Goal: Task Accomplishment & Management: Manage account settings

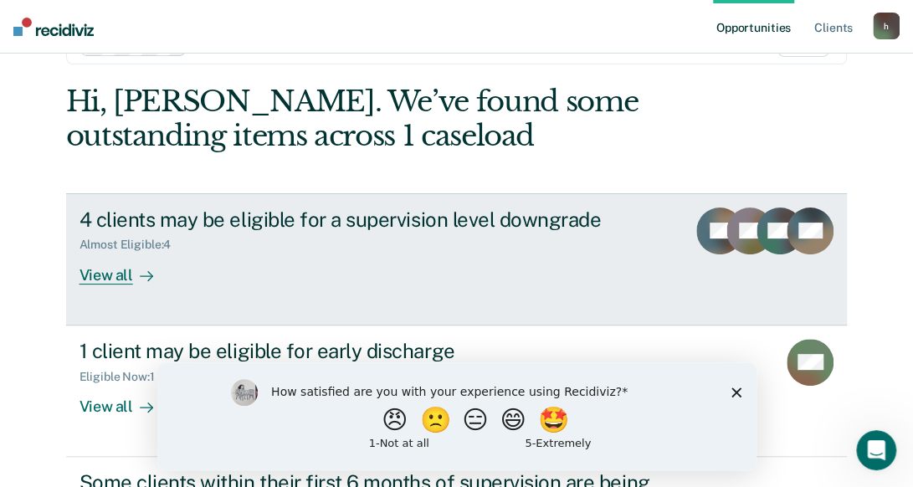
scroll to position [84, 0]
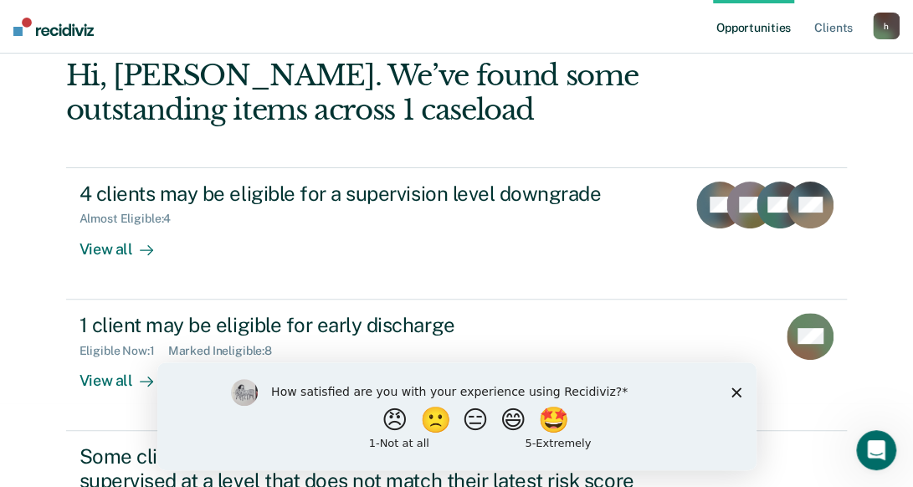
click at [734, 392] on polygon "Close survey" at bounding box center [736, 392] width 10 height 10
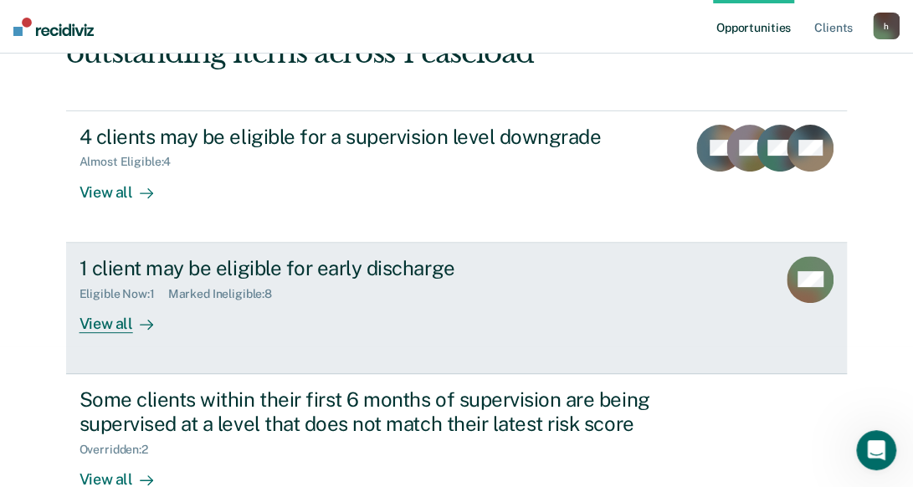
scroll to position [167, 0]
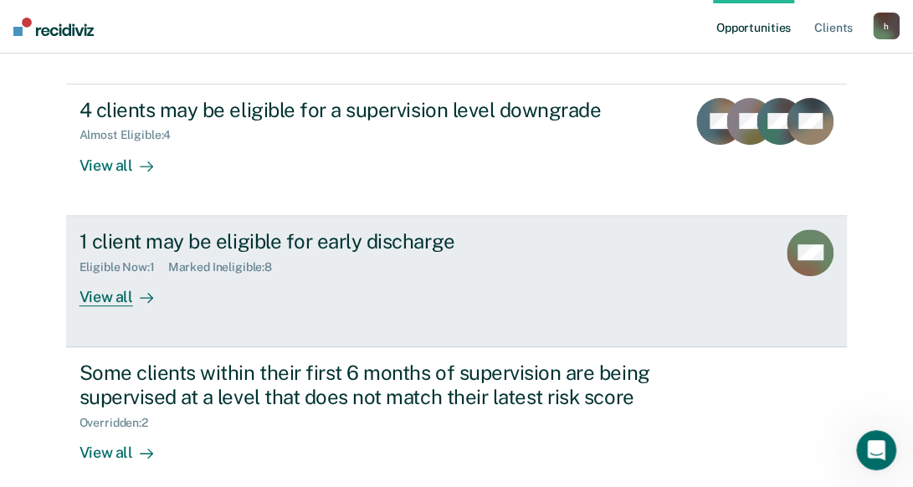
click at [107, 304] on div "View all" at bounding box center [126, 290] width 94 height 33
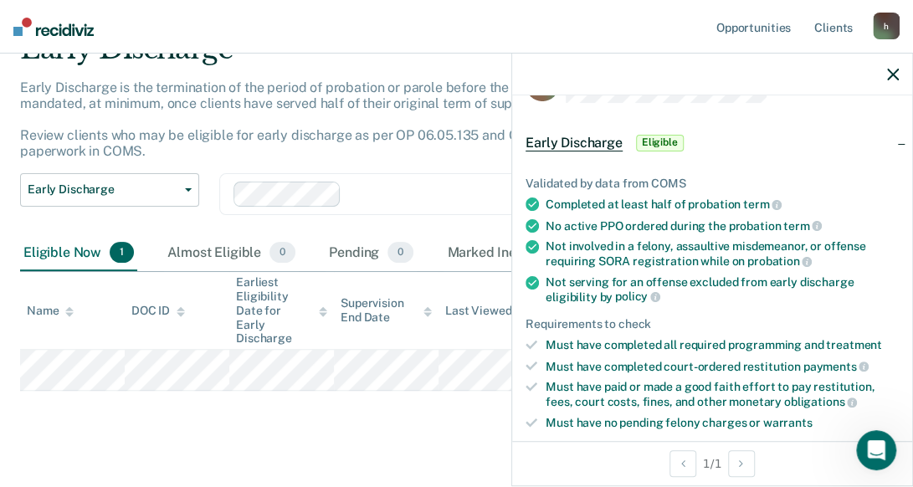
scroll to position [251, 0]
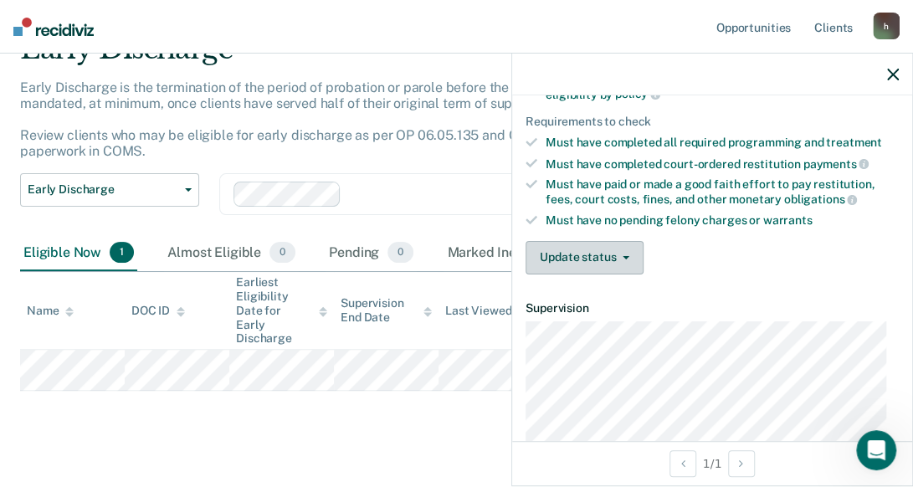
click at [615, 254] on button "Update status" at bounding box center [585, 257] width 118 height 33
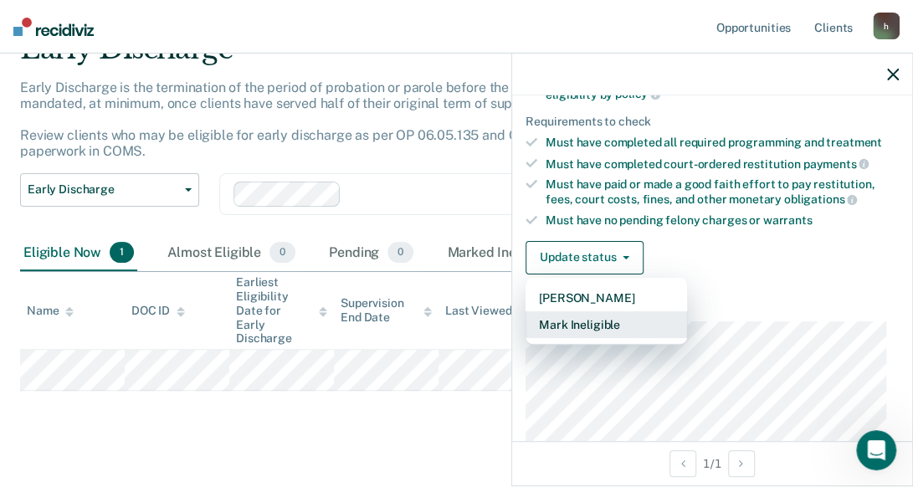
click at [604, 311] on button "Mark Ineligible" at bounding box center [607, 324] width 162 height 27
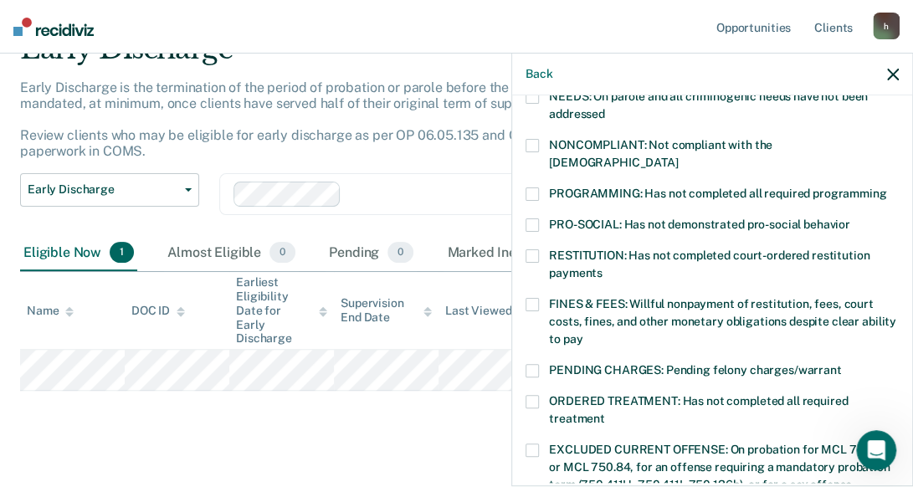
scroll to position [335, 0]
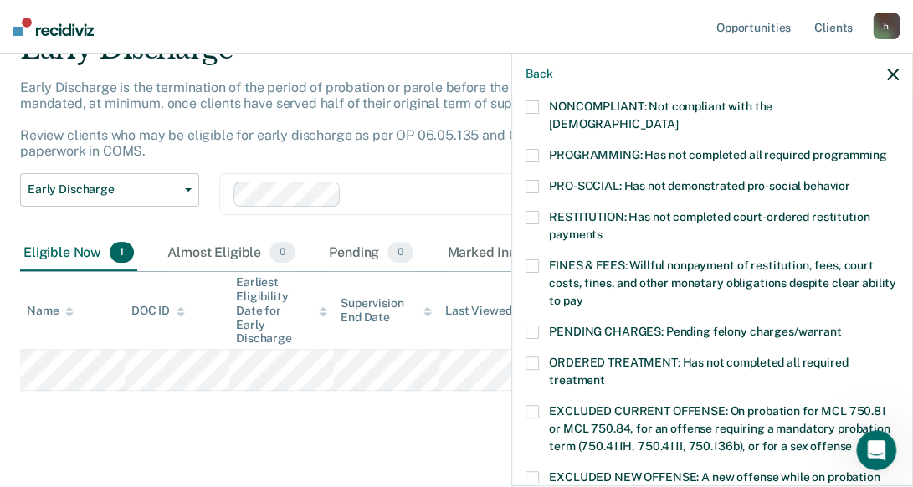
click at [536, 326] on span at bounding box center [532, 332] width 13 height 13
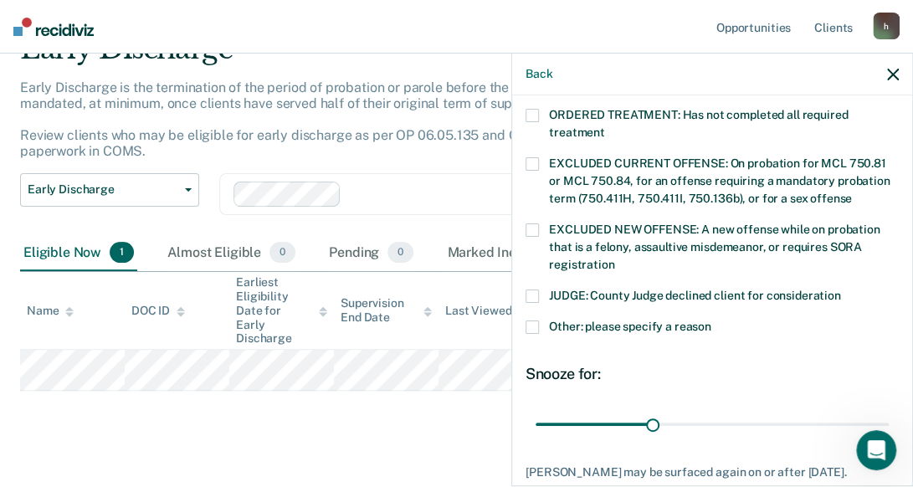
scroll to position [586, 0]
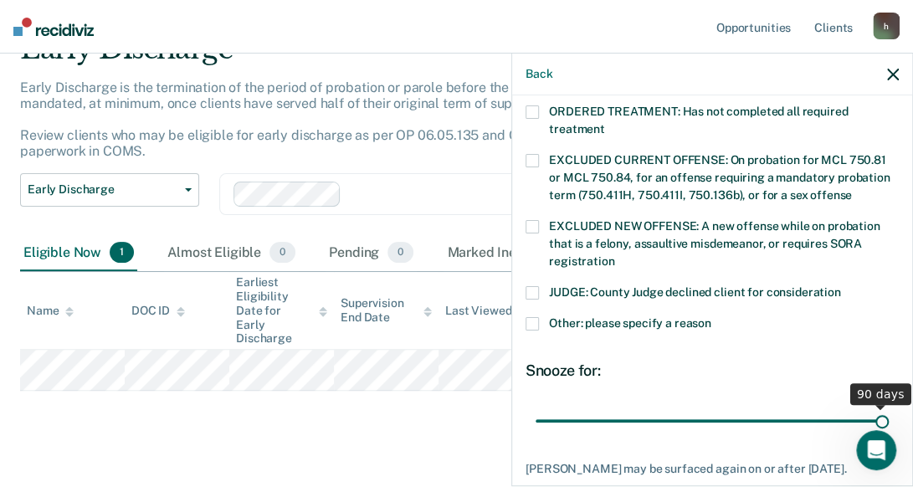
drag, startPoint x: 646, startPoint y: 397, endPoint x: 908, endPoint y: 430, distance: 263.9
type input "90"
click at [889, 430] on input "range" at bounding box center [712, 420] width 353 height 29
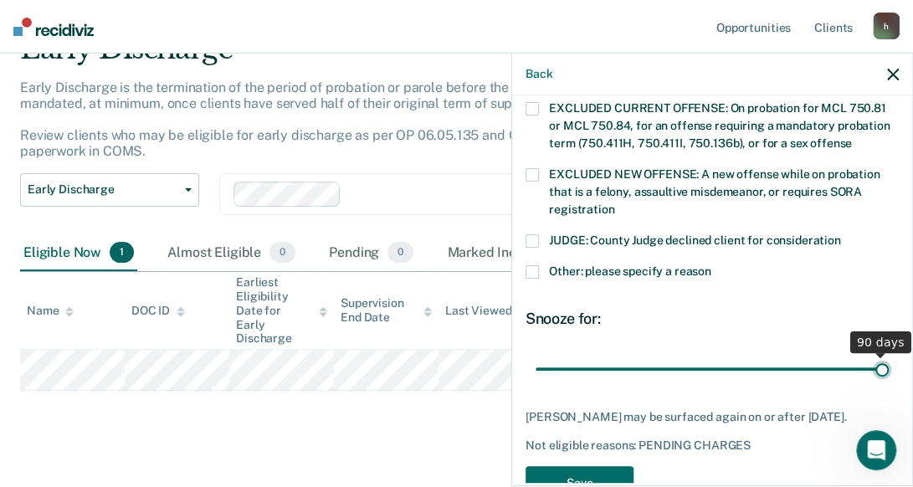
scroll to position [678, 0]
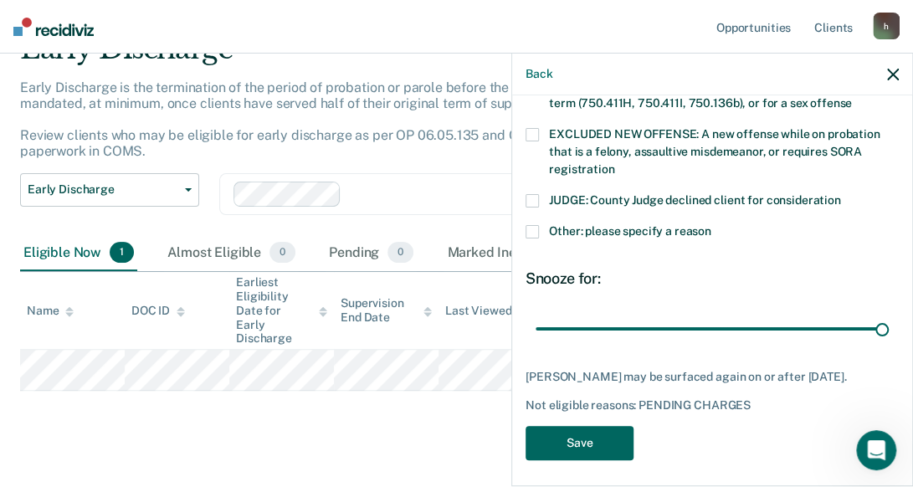
click at [592, 428] on button "Save" at bounding box center [580, 443] width 108 height 34
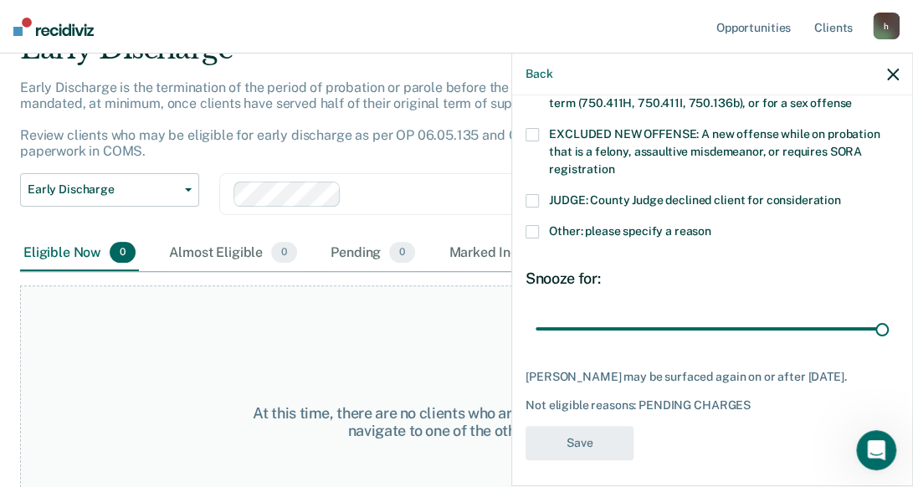
scroll to position [587, 0]
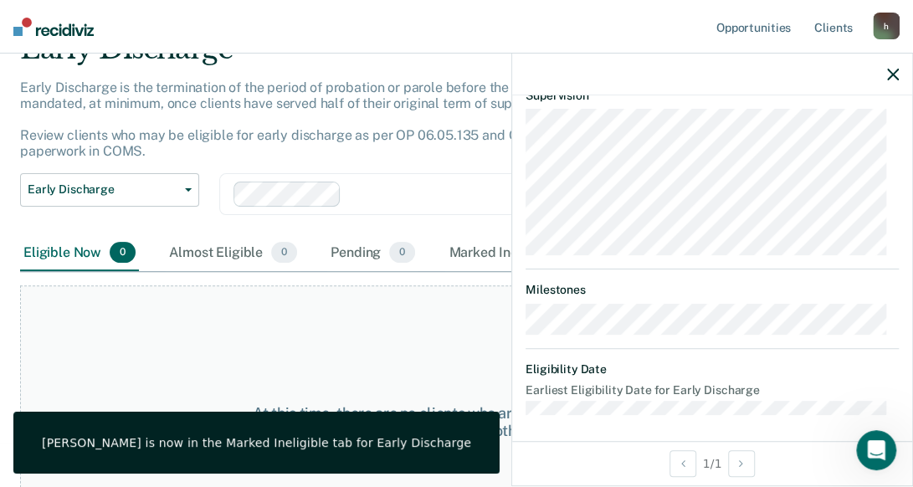
click at [895, 76] on icon "button" at bounding box center [893, 75] width 12 height 12
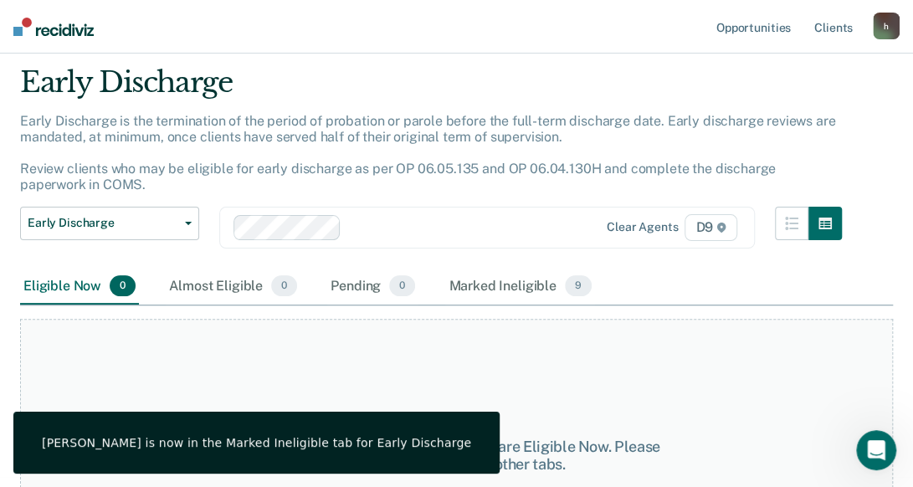
scroll to position [0, 0]
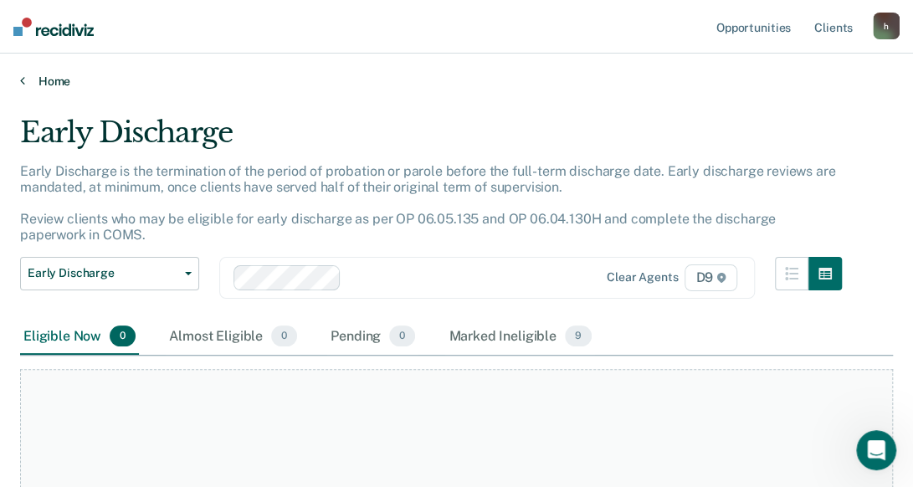
click at [27, 81] on link "Home" at bounding box center [456, 81] width 873 height 15
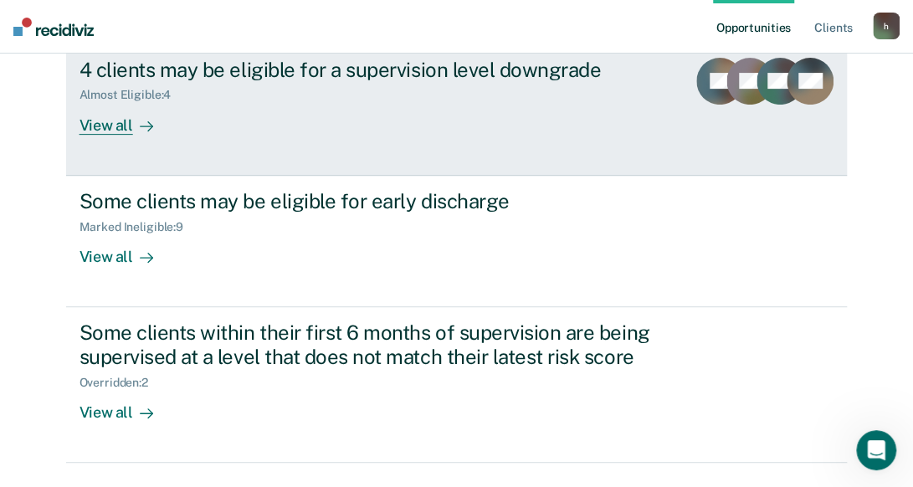
scroll to position [248, 0]
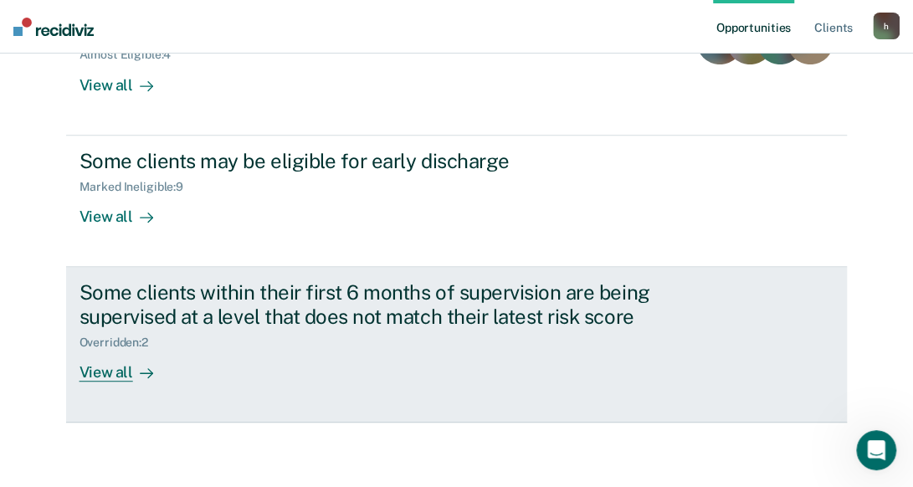
click at [99, 367] on div "View all" at bounding box center [126, 365] width 94 height 33
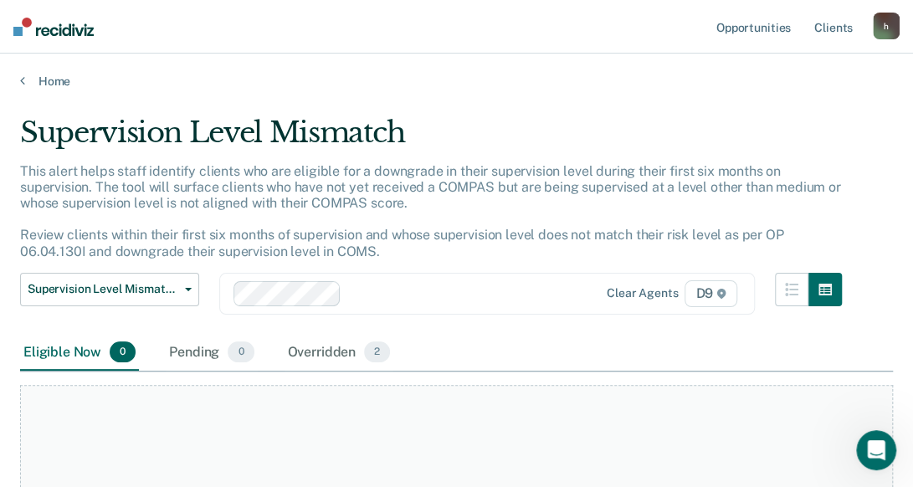
click at [16, 76] on div "Home" at bounding box center [456, 71] width 913 height 35
click at [54, 84] on link "Home" at bounding box center [456, 81] width 873 height 15
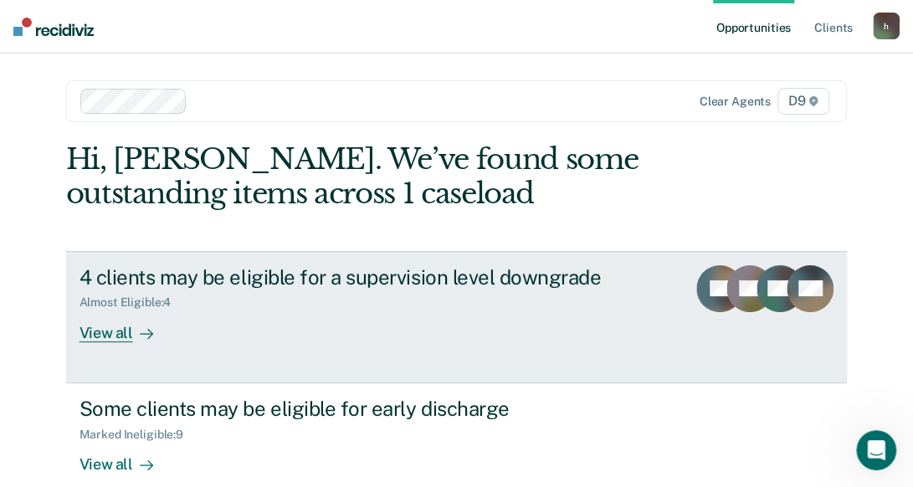
click at [118, 334] on div "View all" at bounding box center [126, 326] width 94 height 33
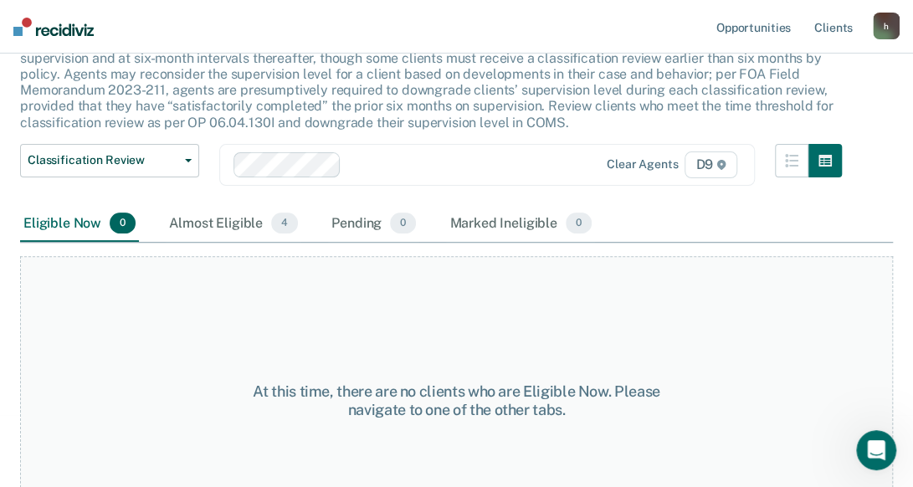
scroll to position [184, 0]
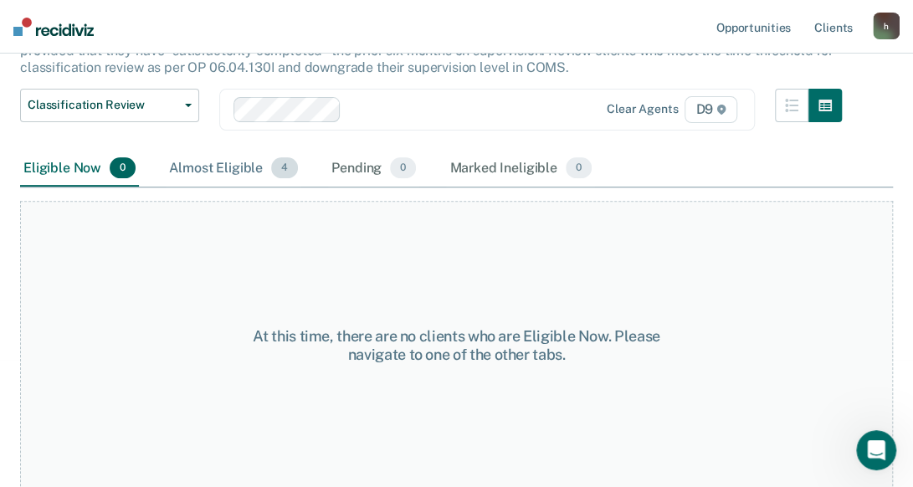
click at [246, 173] on div "Almost Eligible 4" at bounding box center [234, 169] width 136 height 37
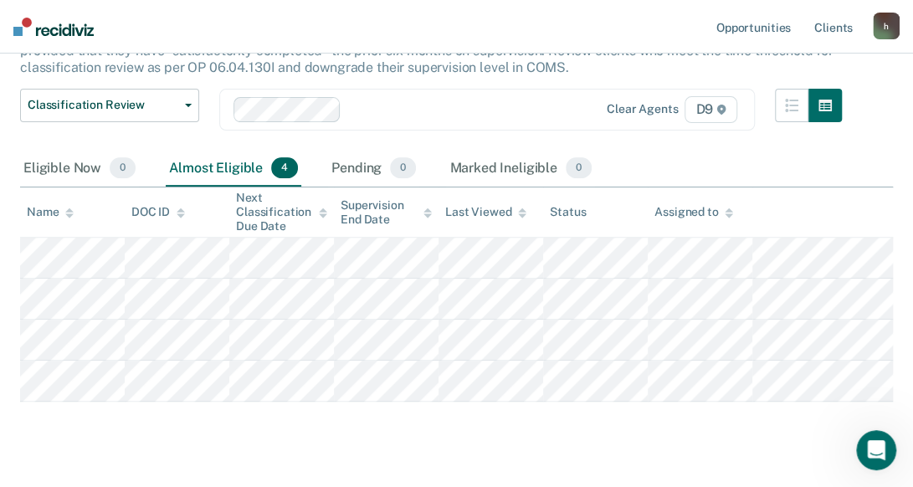
scroll to position [0, 0]
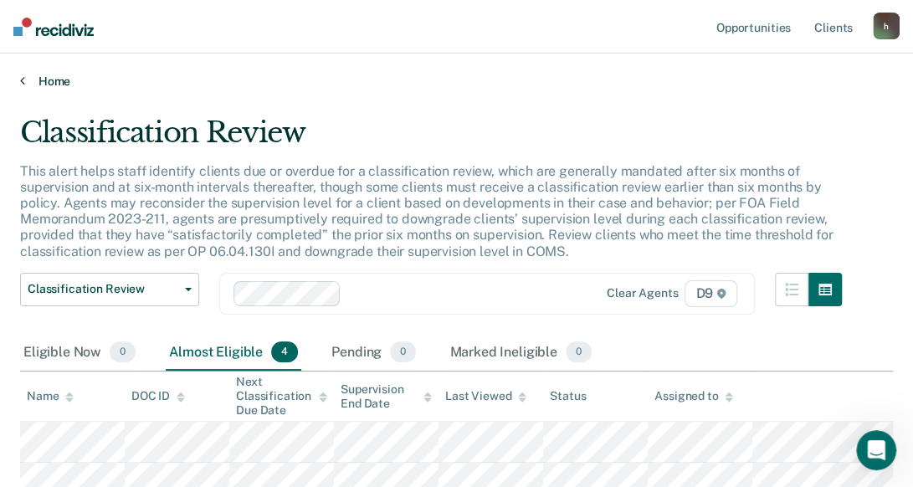
click at [57, 85] on link "Home" at bounding box center [456, 81] width 873 height 15
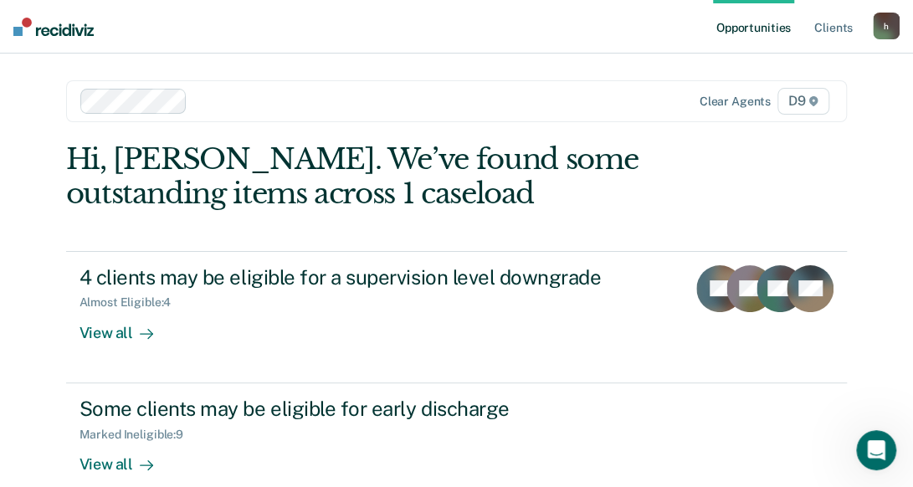
click at [27, 28] on img at bounding box center [53, 27] width 80 height 18
click at [886, 23] on div "h" at bounding box center [886, 26] width 27 height 27
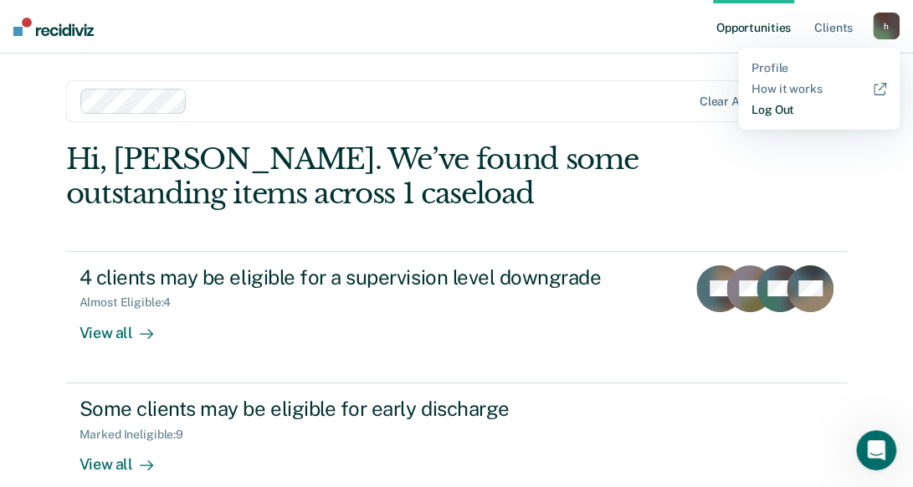
click at [797, 110] on link "Log Out" at bounding box center [818, 110] width 135 height 14
